Goal: Communication & Community: Share content

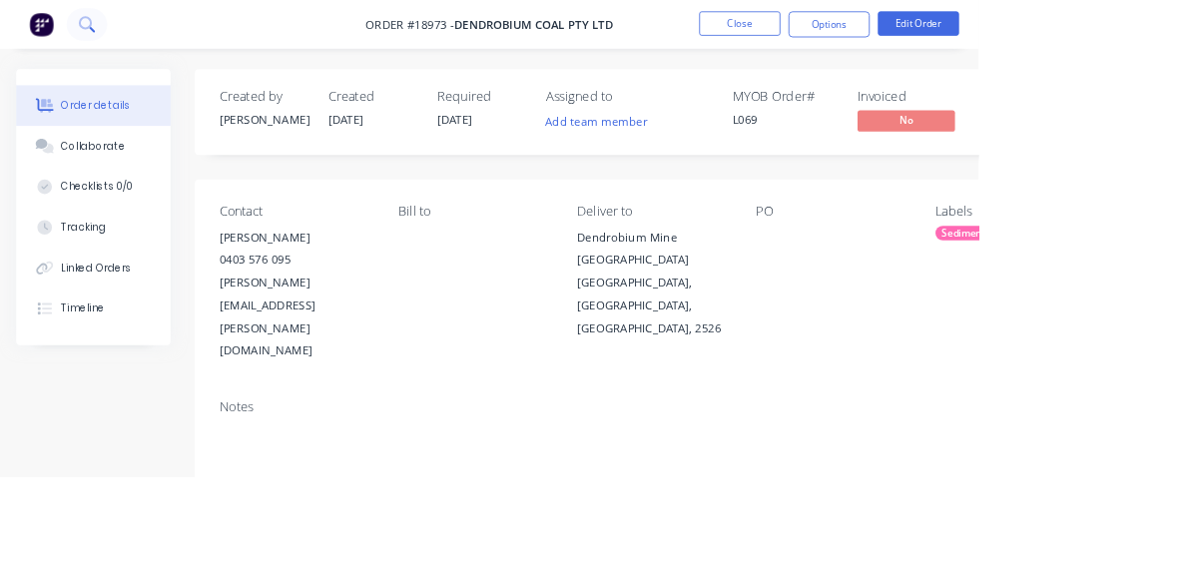
click at [120, 44] on button at bounding box center [107, 30] width 50 height 40
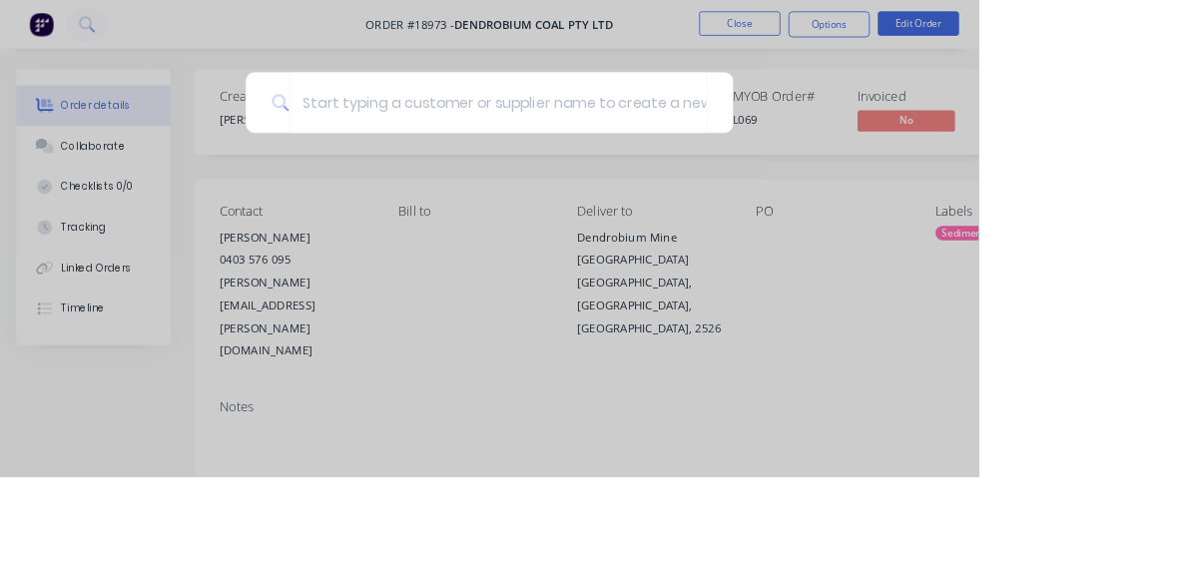
click at [1200, 32] on div at bounding box center [601, 293] width 1203 height 586
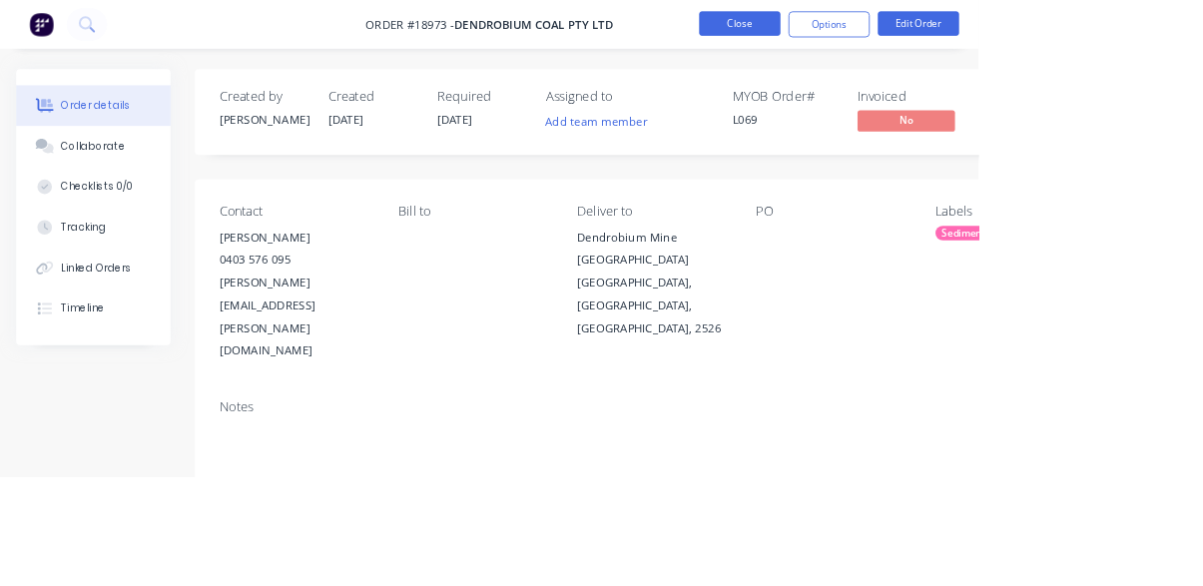
click at [959, 32] on button "Close" at bounding box center [909, 29] width 100 height 30
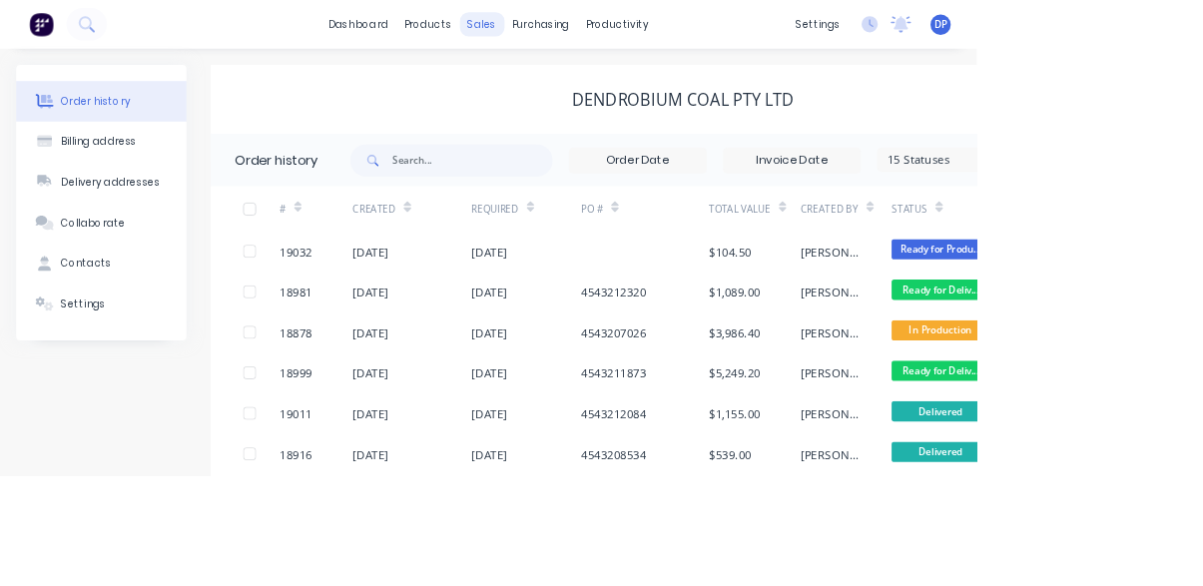
click at [605, 27] on div "sales" at bounding box center [593, 30] width 55 height 30
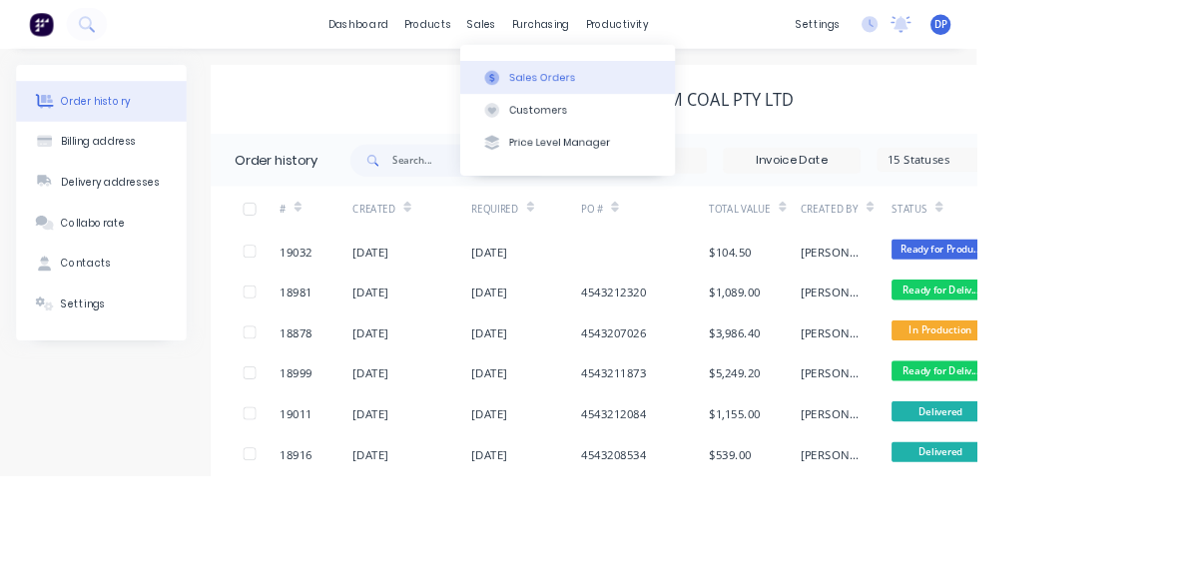
click at [724, 87] on button "Sales Orders" at bounding box center [699, 95] width 264 height 40
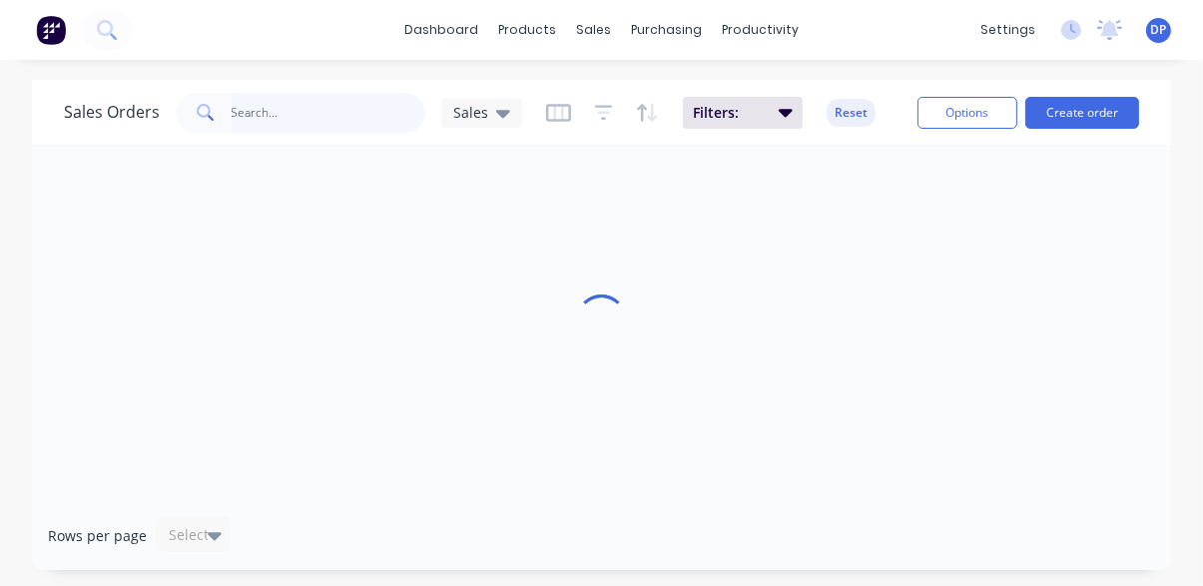
click at [343, 106] on input "text" at bounding box center [329, 113] width 195 height 40
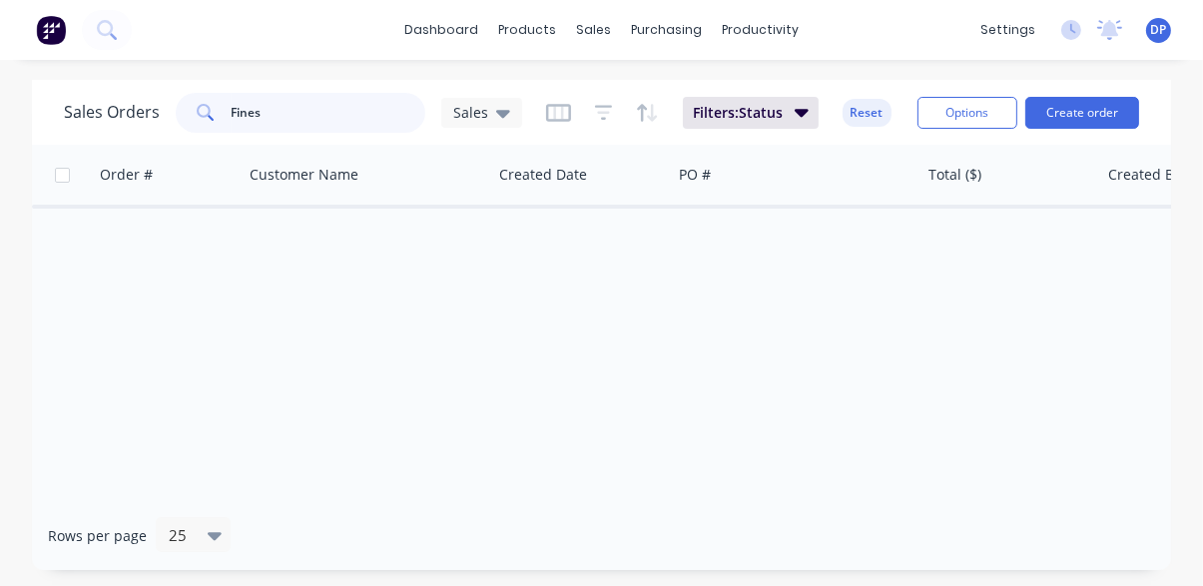
type input "Fines"
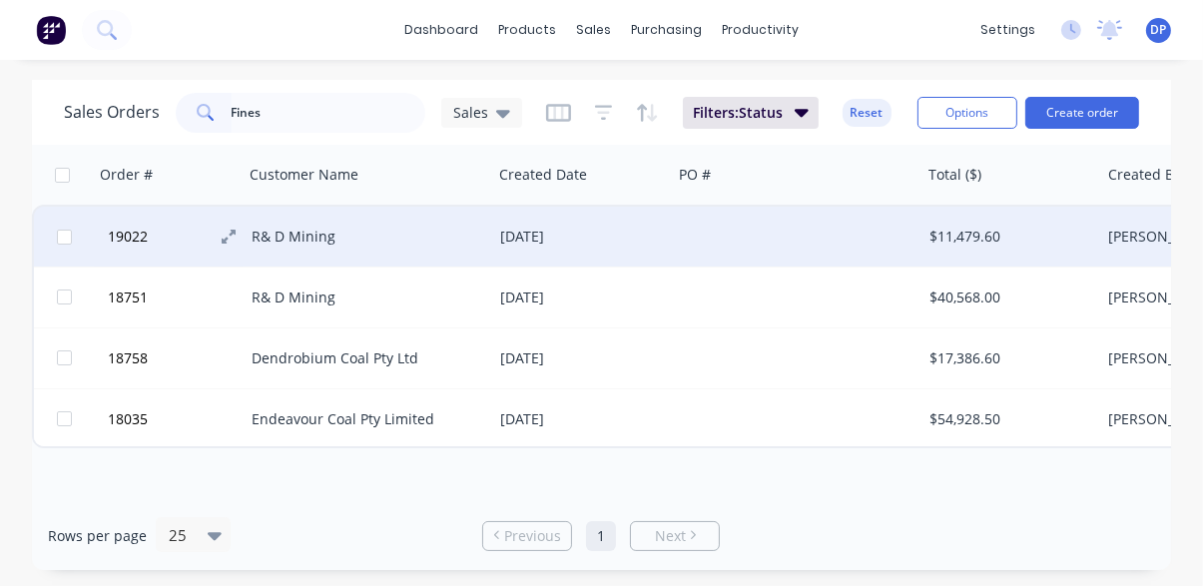
click at [145, 240] on span "19022" at bounding box center [128, 237] width 40 height 20
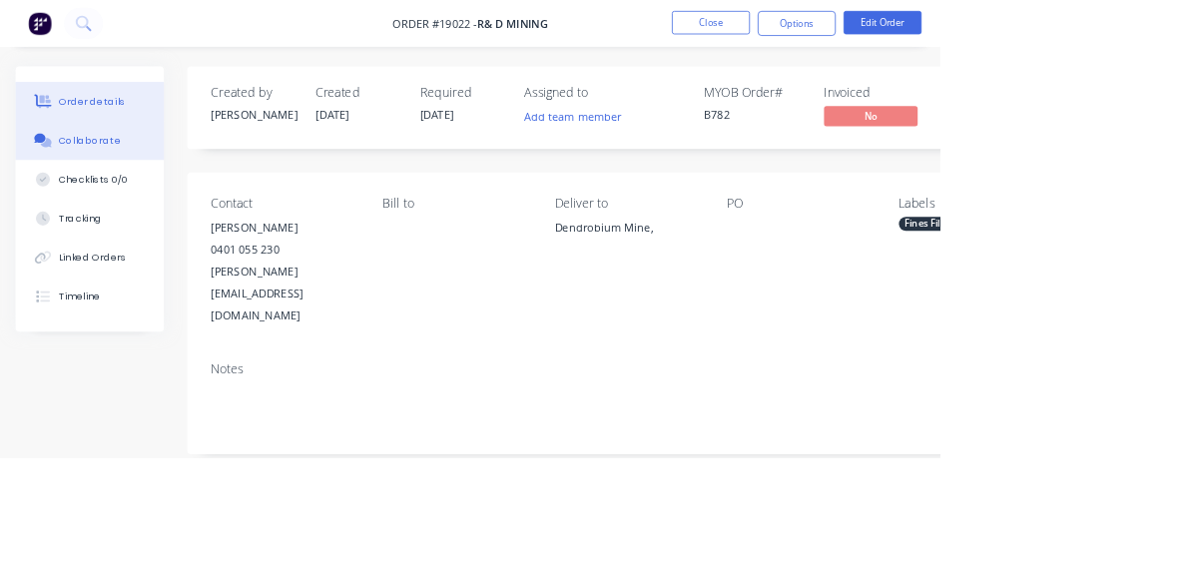
click at [105, 199] on button "Collaborate" at bounding box center [115, 180] width 190 height 50
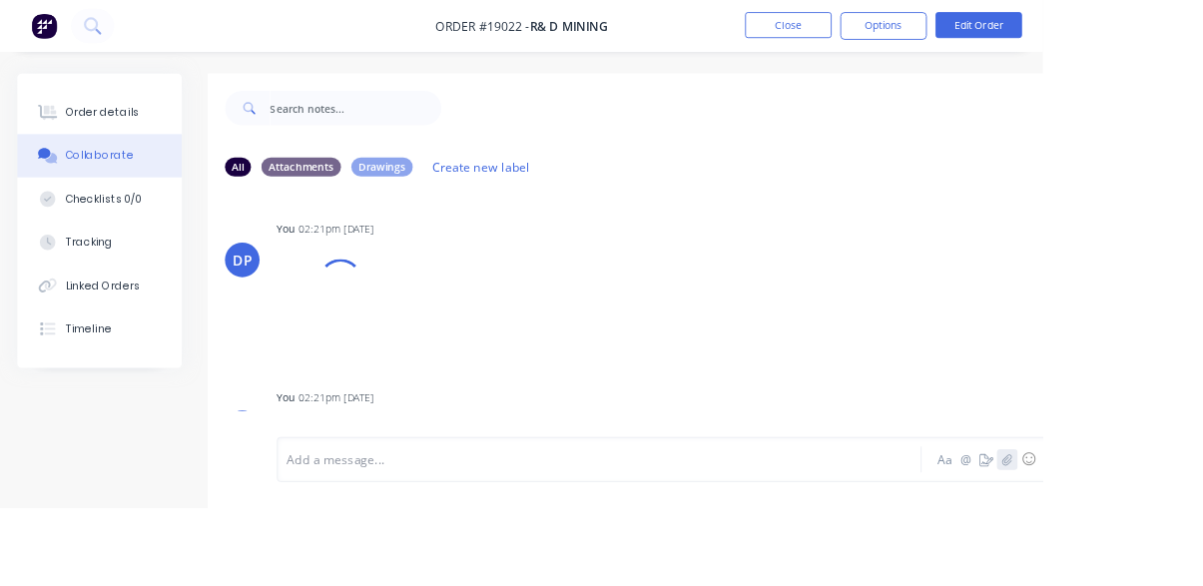
click at [1164, 537] on icon "button" at bounding box center [1162, 530] width 12 height 14
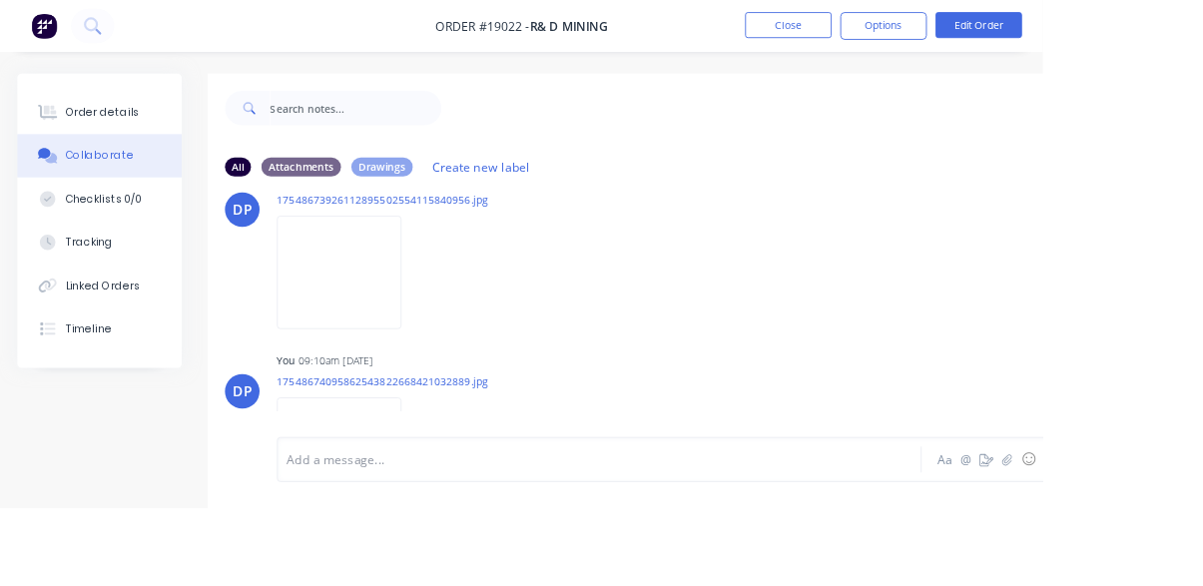
scroll to position [2465, 0]
click at [113, 24] on icon at bounding box center [106, 29] width 19 height 19
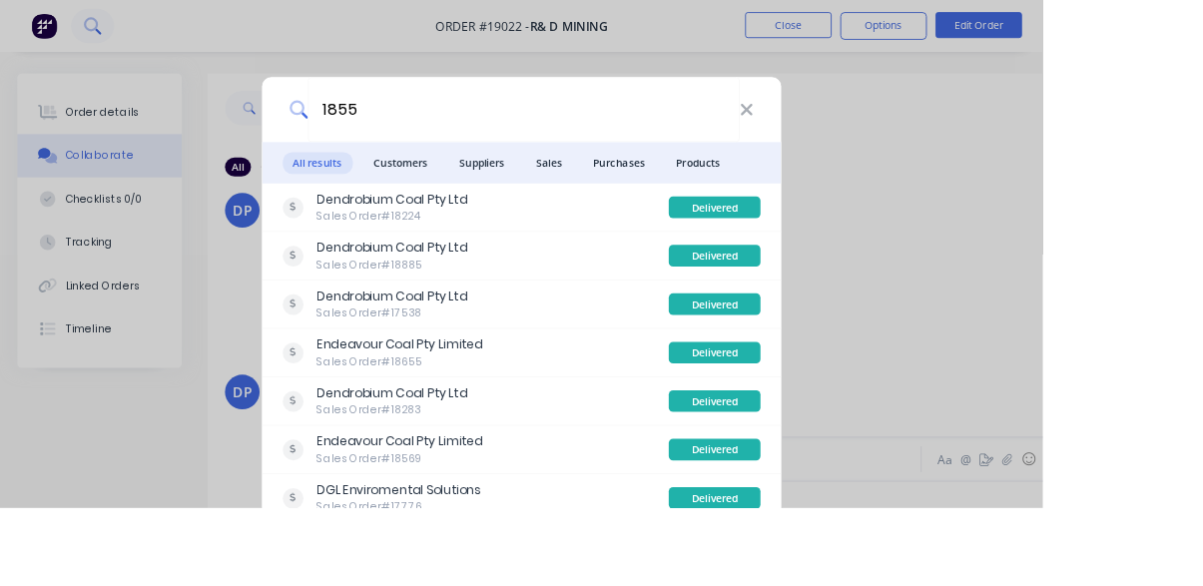
type input "18558"
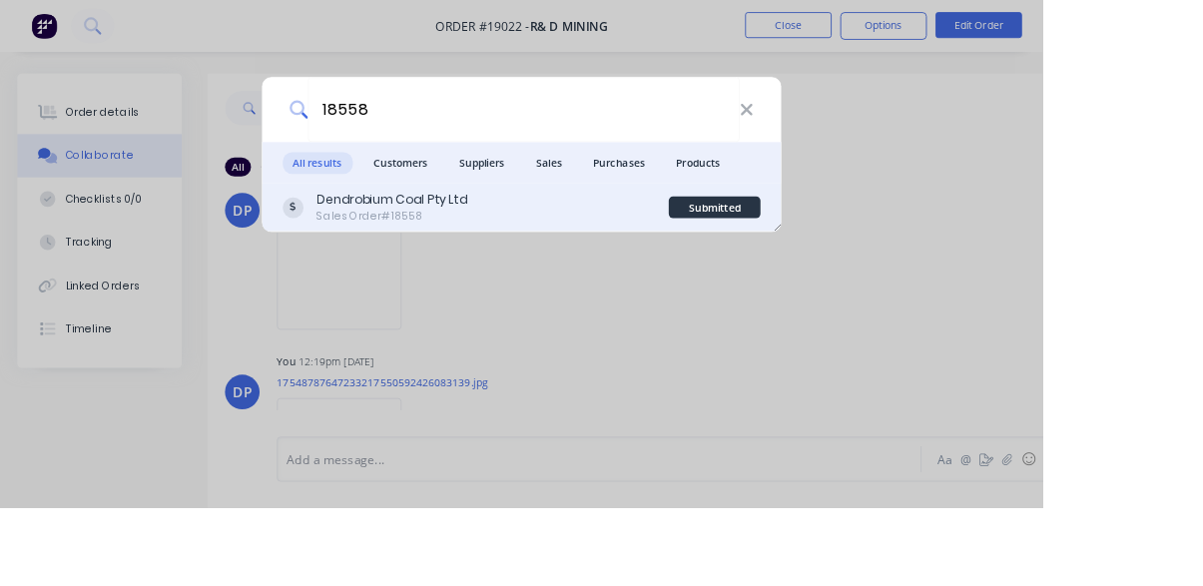
click at [590, 246] on div "Dendrobium Coal Pty Ltd Sales Order #18558" at bounding box center [548, 239] width 446 height 39
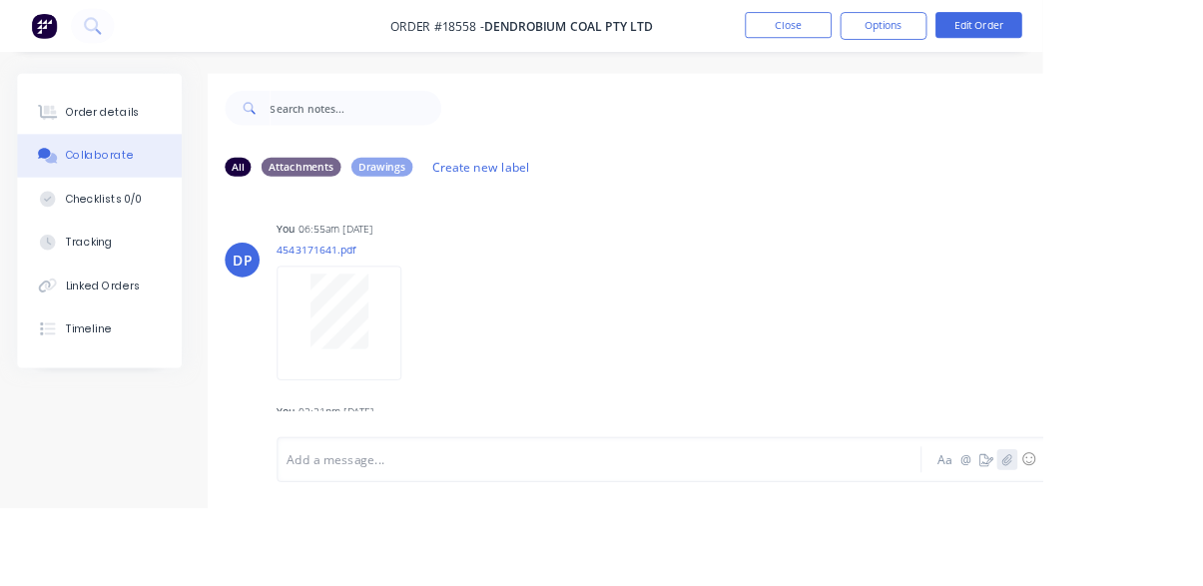
click at [1164, 537] on icon "button" at bounding box center [1162, 530] width 12 height 14
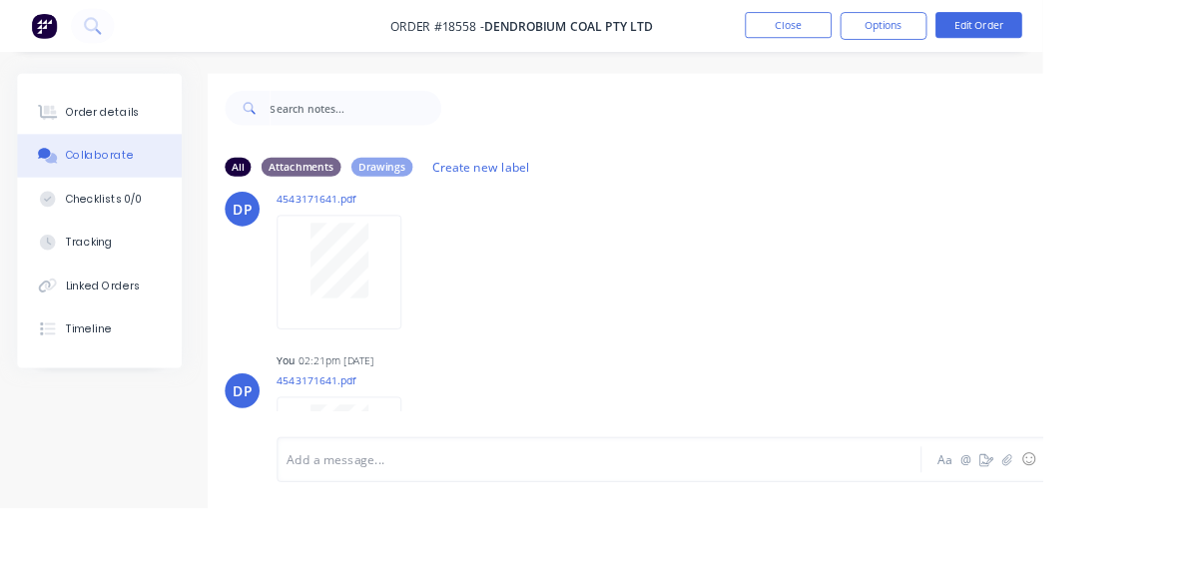
scroll to position [267, 0]
